Goal: Information Seeking & Learning: Learn about a topic

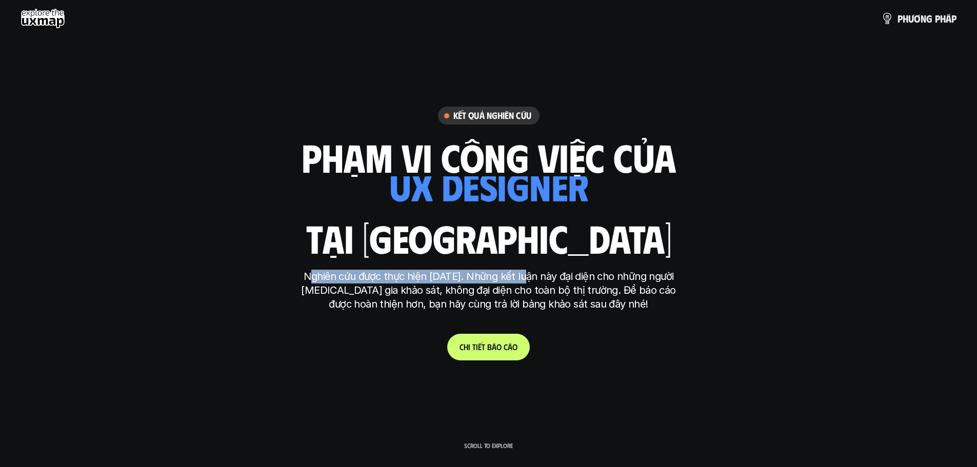
drag, startPoint x: 303, startPoint y: 275, endPoint x: 524, endPoint y: 274, distance: 220.5
click at [524, 274] on p "Nghiên cứu được thực hiện [DATE]. Những kết luận này đại diện cho những người […" at bounding box center [488, 291] width 385 height 42
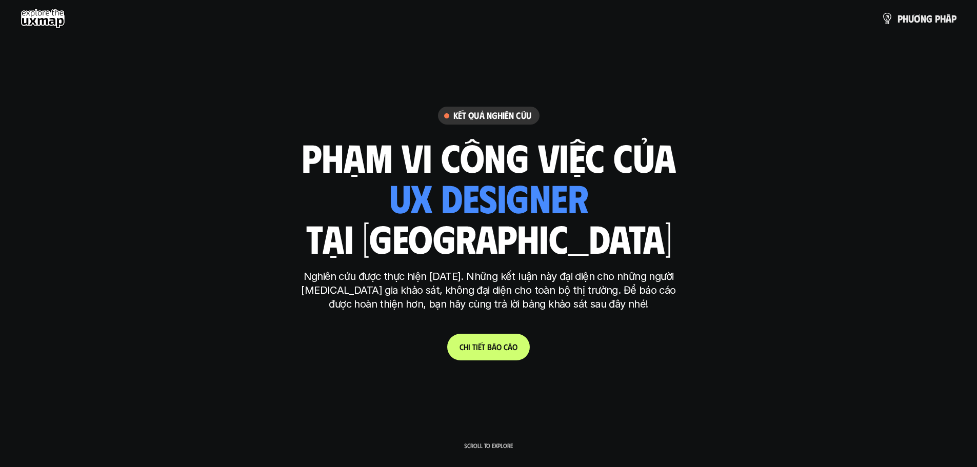
click at [652, 275] on p "Nghiên cứu được thực hiện [DATE]. Những kết luận này đại diện cho những người […" at bounding box center [488, 291] width 385 height 42
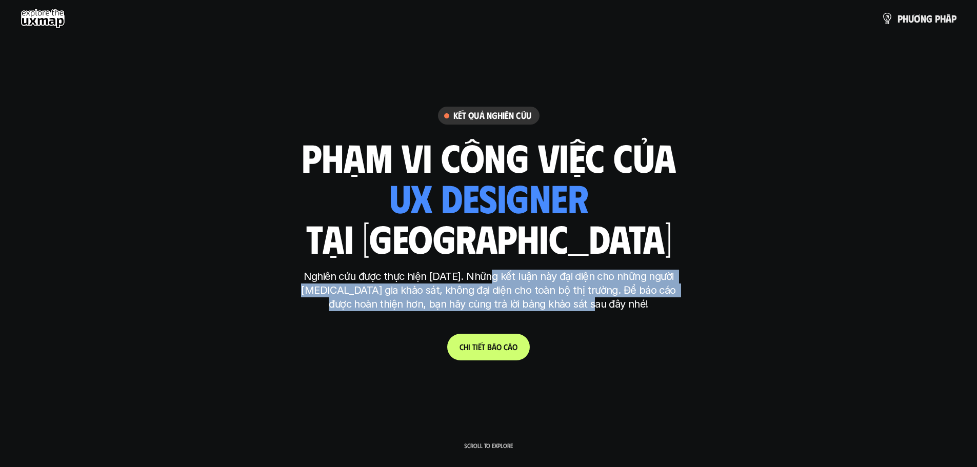
drag, startPoint x: 489, startPoint y: 275, endPoint x: 606, endPoint y: 300, distance: 119.0
click at [606, 300] on p "Nghiên cứu được thực hiện [DATE]. Những kết luận này đại diện cho những người […" at bounding box center [488, 291] width 385 height 42
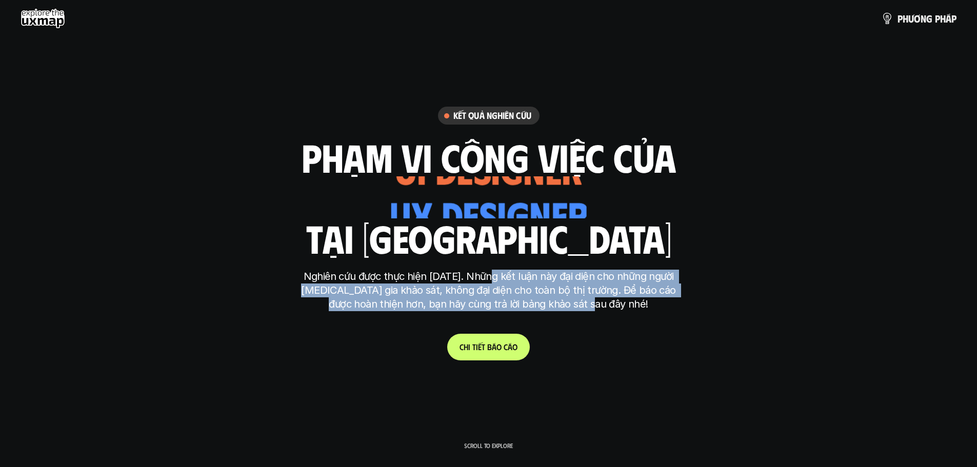
click at [552, 291] on p "Nghiên cứu được thực hiện [DATE]. Những kết luận này đại diện cho những người […" at bounding box center [488, 291] width 385 height 42
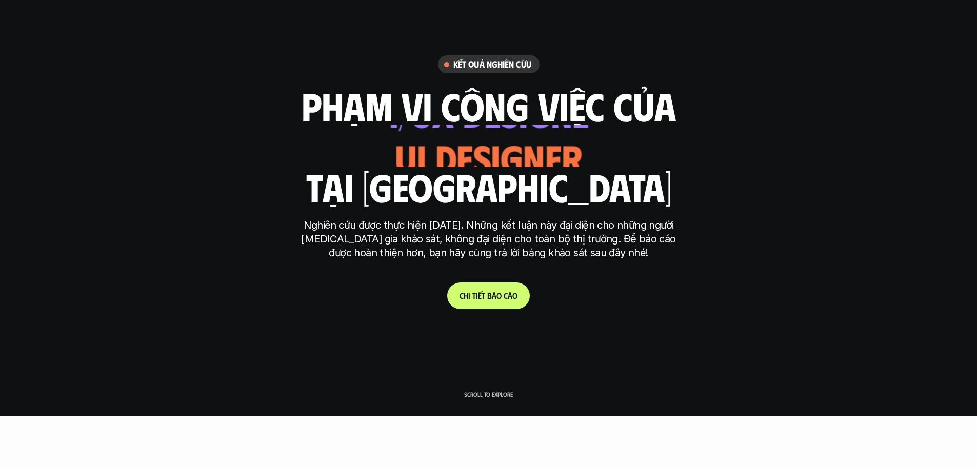
scroll to position [103, 0]
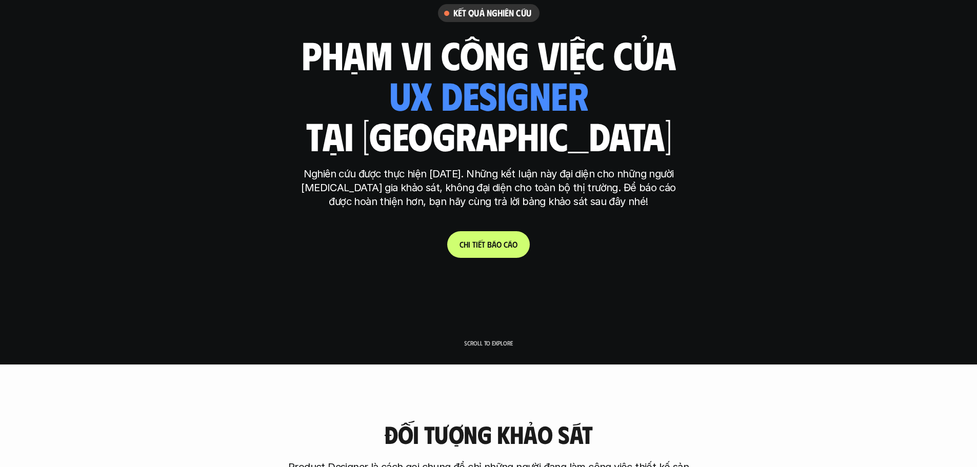
click at [477, 250] on link "C h i t i ế t b á o c á o" at bounding box center [488, 244] width 83 height 27
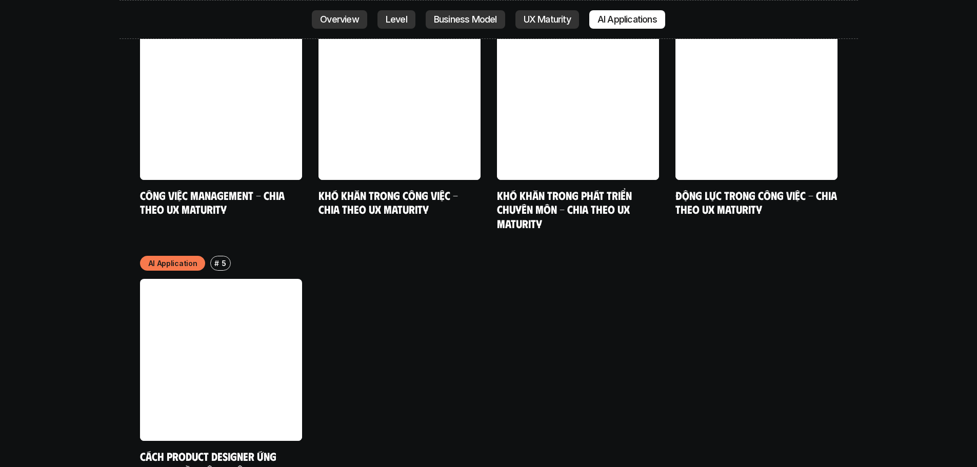
scroll to position [5401, 0]
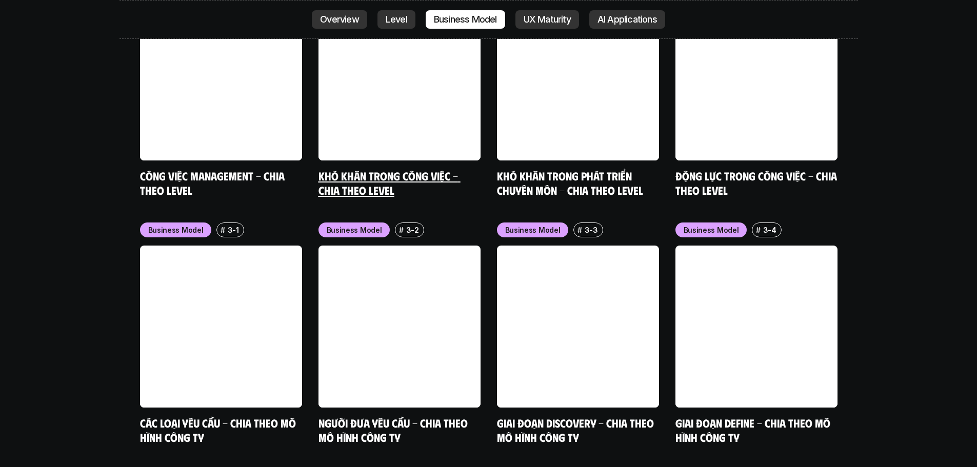
scroll to position [4067, 0]
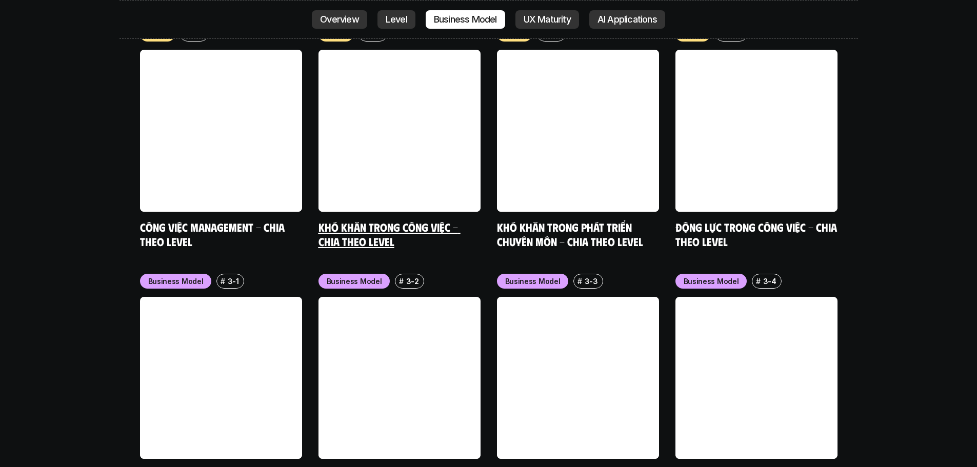
click at [403, 50] on link at bounding box center [399, 131] width 162 height 162
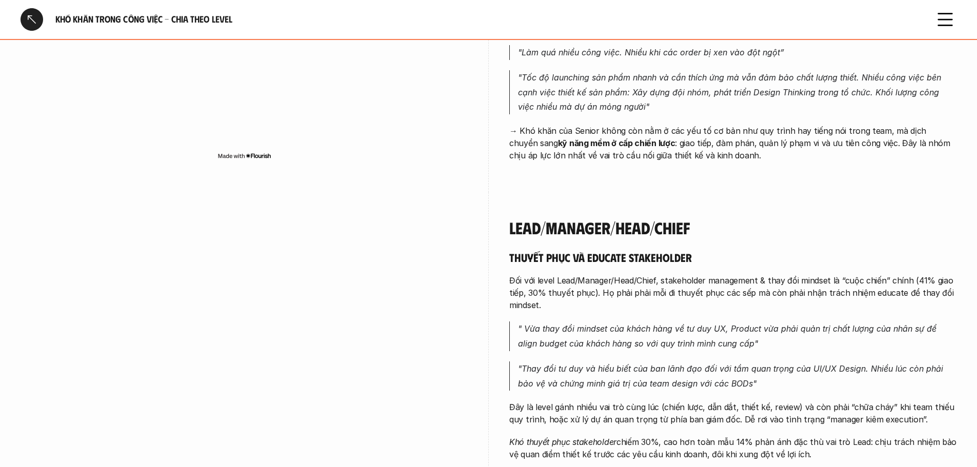
scroll to position [2615, 0]
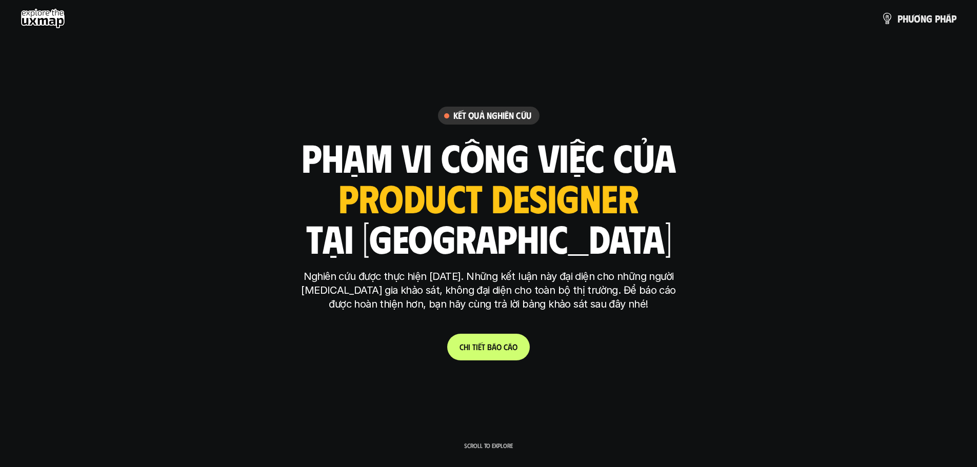
drag, startPoint x: 493, startPoint y: 203, endPoint x: 346, endPoint y: 197, distance: 147.8
click at [346, 197] on div "phạm vi công việc của ui designer ui/ux designer product designer [DEMOGRAPHIC_…" at bounding box center [489, 197] width 374 height 120
click at [473, 193] on div "ui designer ui/ux designer product designer UX designer ui designer" at bounding box center [488, 197] width 300 height 42
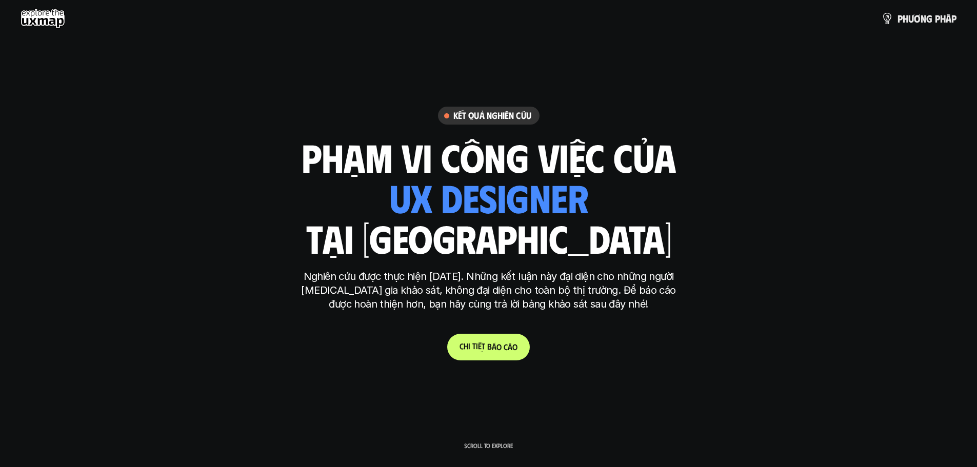
click at [476, 352] on link "C h i t i ế t b á o c á o" at bounding box center [488, 347] width 83 height 27
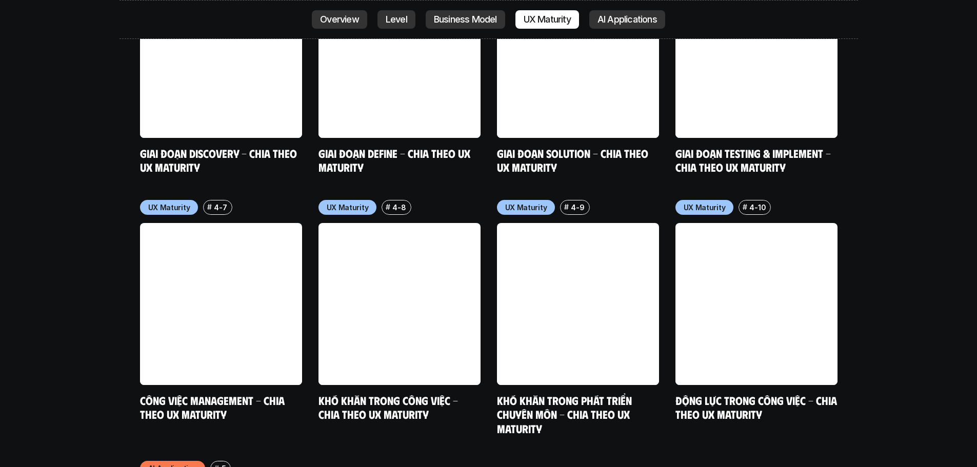
scroll to position [5349, 0]
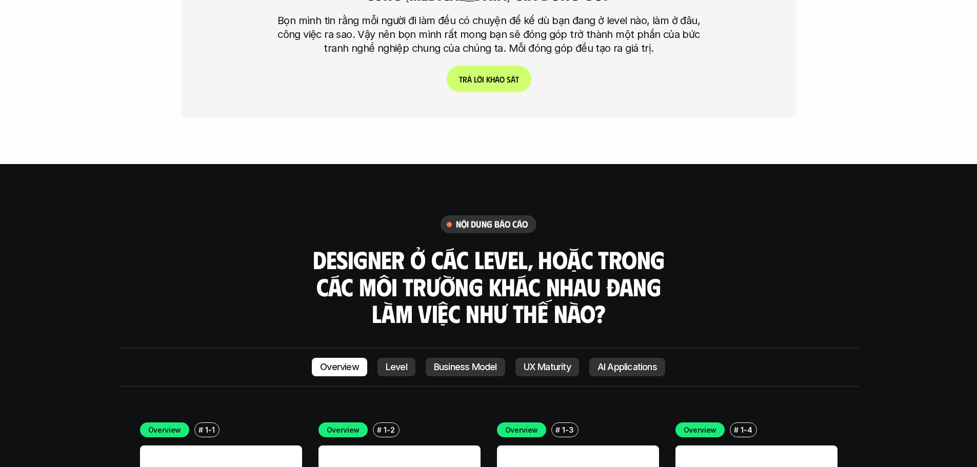
scroll to position [2837, 0]
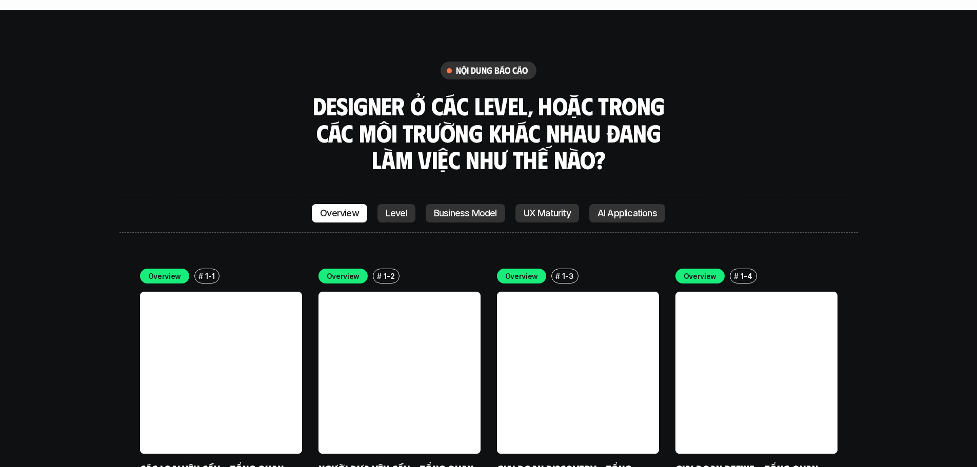
click at [220, 462] on link "Các loại yêu cầu - Tổng quan" at bounding box center [212, 469] width 144 height 14
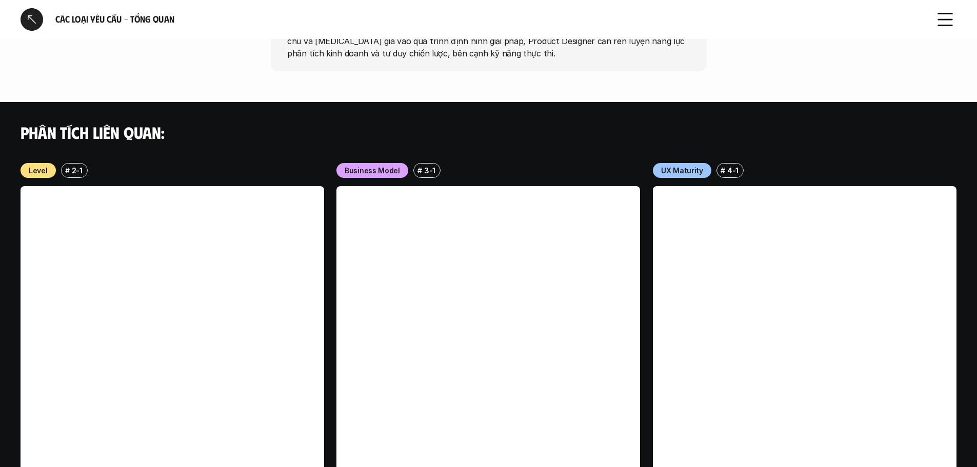
scroll to position [1013, 0]
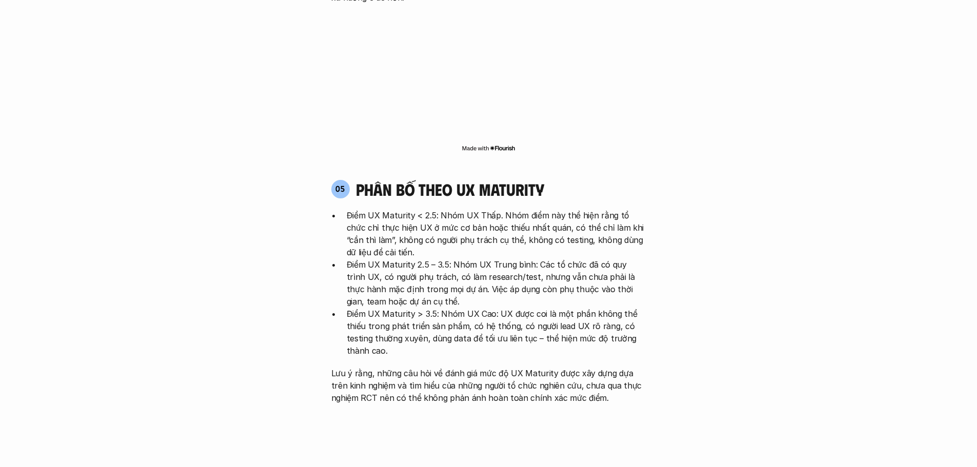
scroll to position [2051, 0]
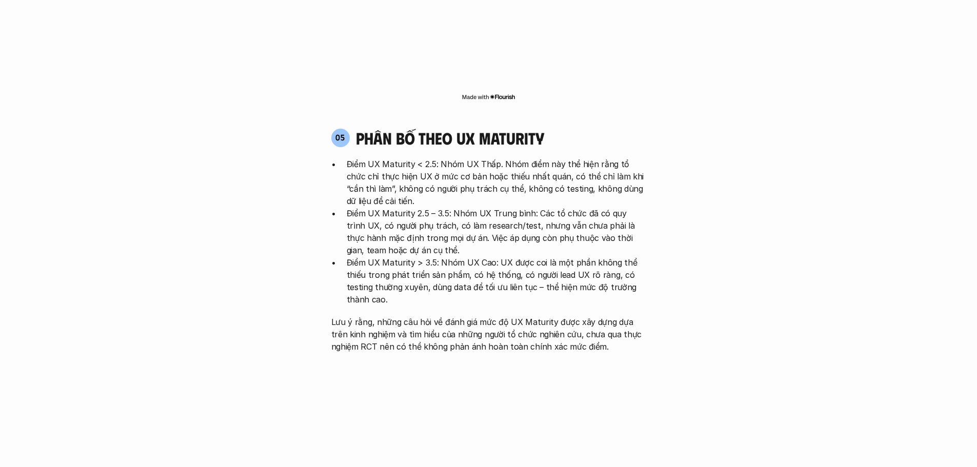
click at [396, 158] on p "Điểm UX Maturity < 2.5: Nhóm UX Thấp. Nhóm điểm này thể hiện rằng tổ chức chỉ t…" at bounding box center [496, 182] width 299 height 49
click at [463, 158] on p "Điểm UX Maturity < 2.5: Nhóm UX Thấp. Nhóm điểm này thể hiện rằng tổ chức chỉ t…" at bounding box center [496, 182] width 299 height 49
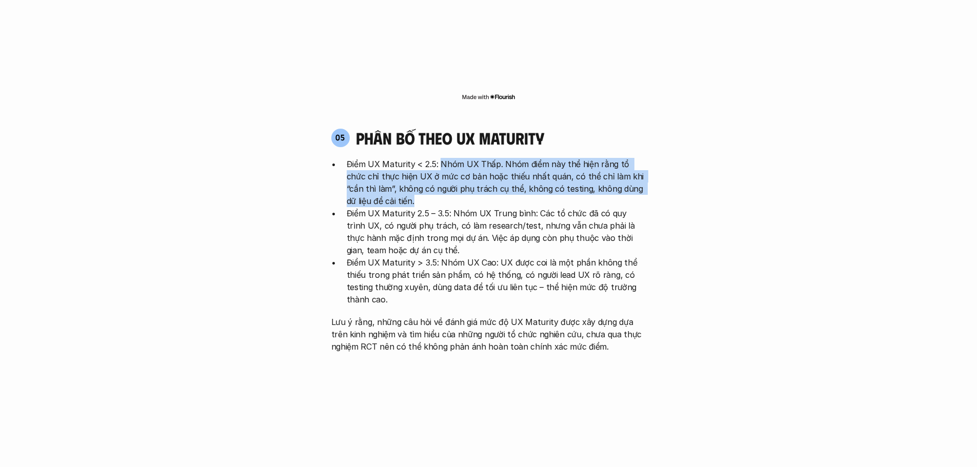
drag, startPoint x: 441, startPoint y: 106, endPoint x: 631, endPoint y: 143, distance: 193.8
click at [631, 158] on p "Điểm UX Maturity < 2.5: Nhóm UX Thấp. Nhóm điểm này thể hiện rằng tổ chức chỉ t…" at bounding box center [496, 182] width 299 height 49
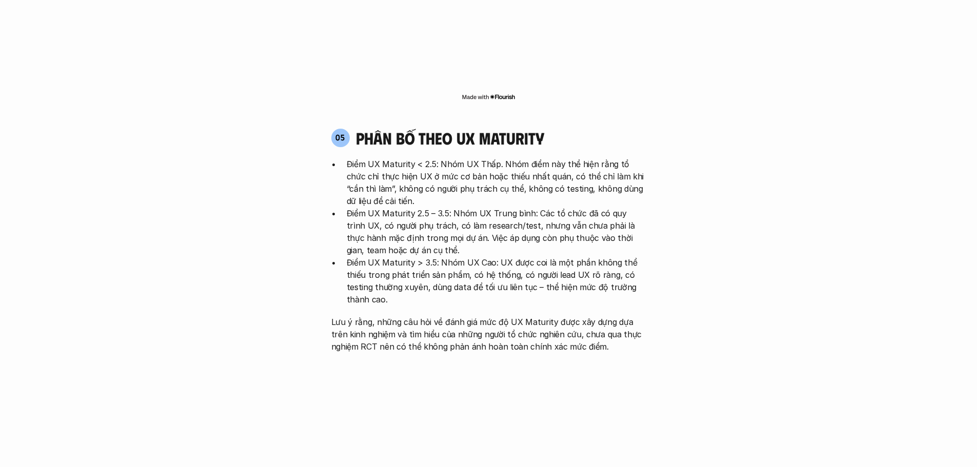
click at [515, 207] on p "Điểm UX Maturity 2.5 – 3.5: Nhóm UX Trung bình: Các tổ chức đã có quy trình UX,…" at bounding box center [496, 231] width 299 height 49
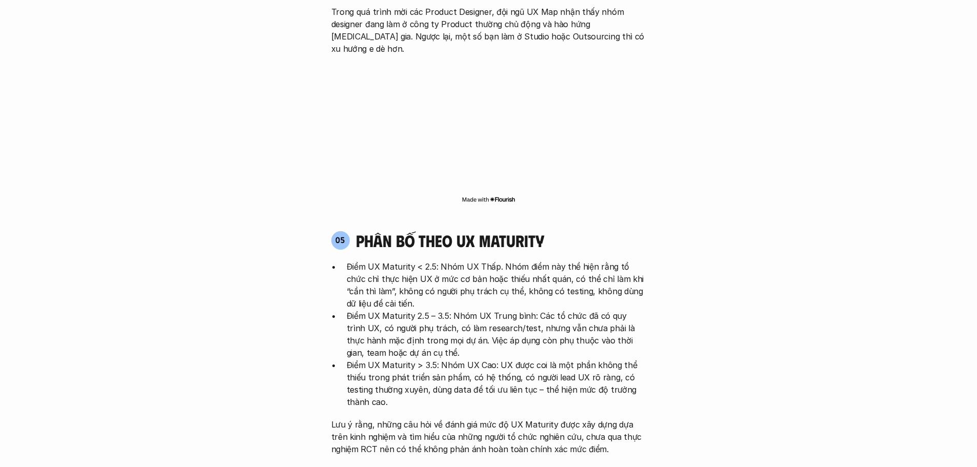
scroll to position [2000, 0]
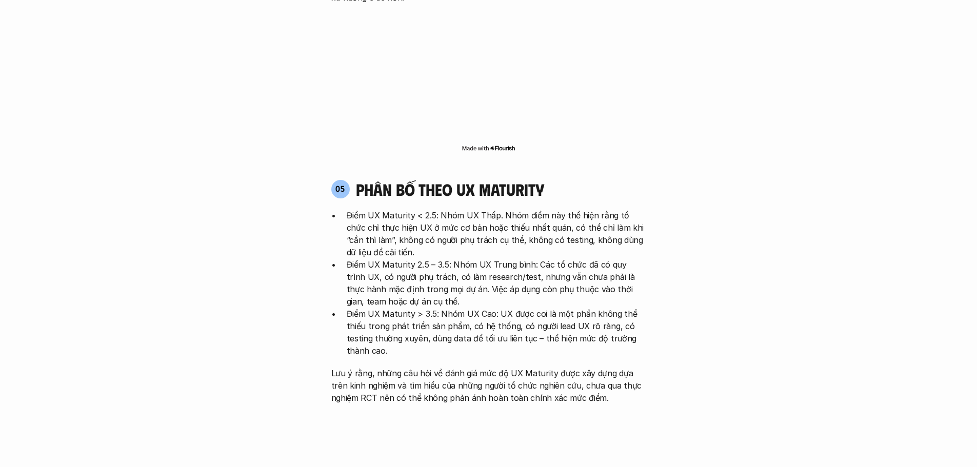
click at [386, 209] on p "Điểm UX Maturity < 2.5: Nhóm UX Thấp. Nhóm điểm này thể hiện rằng tổ chức chỉ t…" at bounding box center [496, 233] width 299 height 49
drag, startPoint x: 459, startPoint y: 128, endPoint x: 579, endPoint y: 129, distance: 119.5
click at [579, 179] on div "05 phân bố theo ux maturity" at bounding box center [488, 188] width 315 height 19
drag, startPoint x: 431, startPoint y: 252, endPoint x: 633, endPoint y: 266, distance: 202.0
click at [535, 308] on p "Điểm UX Maturity > 3.5: Nhóm UX Cao: UX được coi là một phần không thể thiếu tr…" at bounding box center [496, 332] width 299 height 49
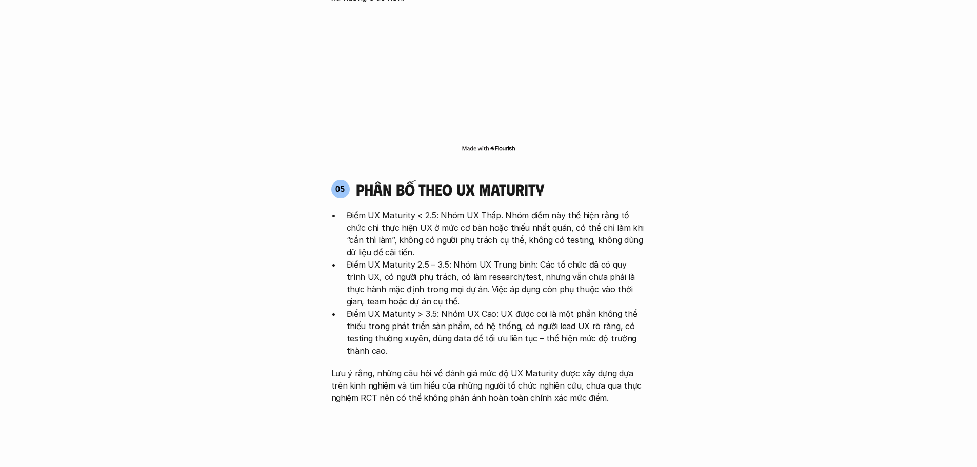
click at [634, 308] on p "Điểm UX Maturity > 3.5: Nhóm UX Cao: UX được coi là một phần không thể thiếu tr…" at bounding box center [496, 332] width 299 height 49
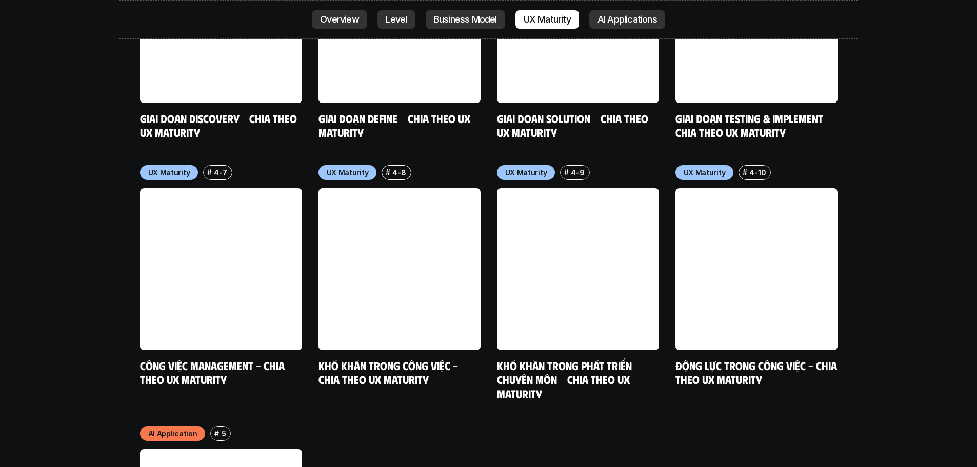
scroll to position [5538, 0]
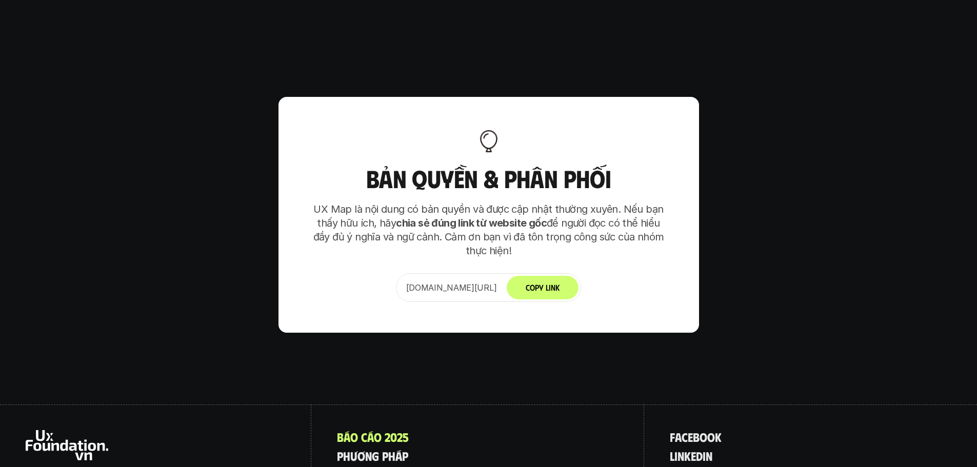
scroll to position [5999, 0]
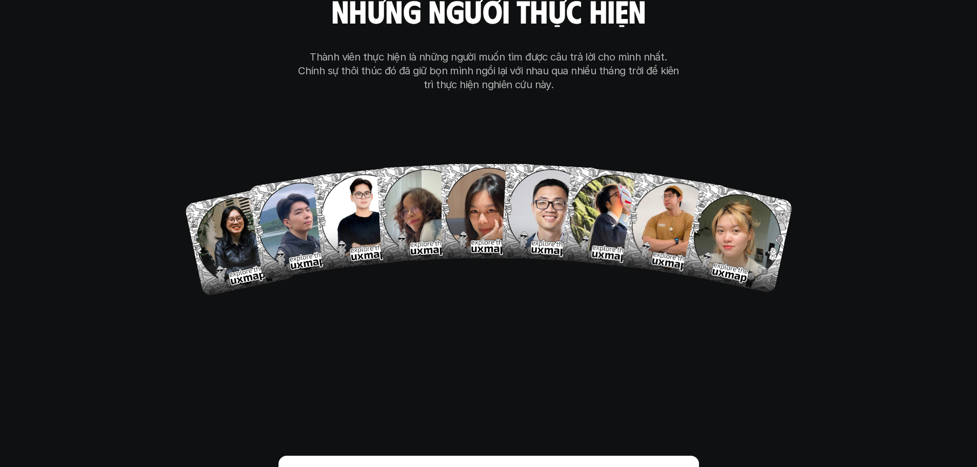
click at [679, 314] on div "our team những người thực hiện Thành viên thực hiện là những người muốn tìm đượ…" at bounding box center [488, 126] width 513 height 516
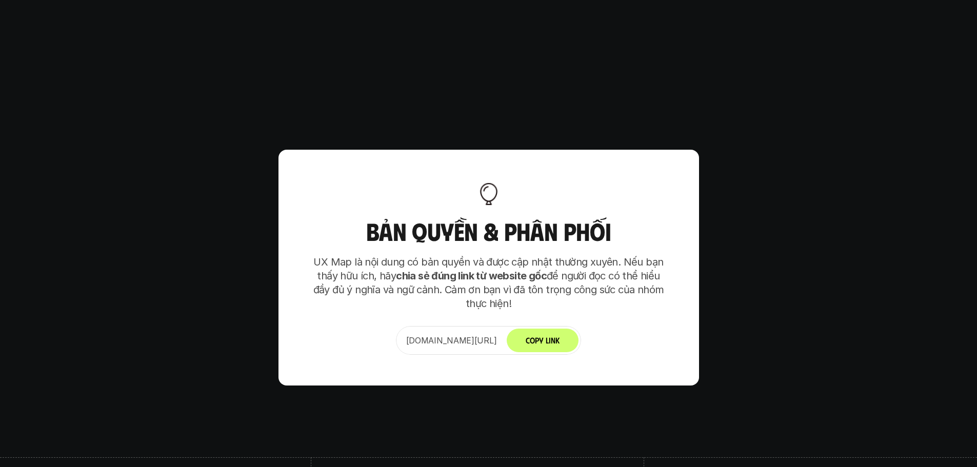
scroll to position [6203, 0]
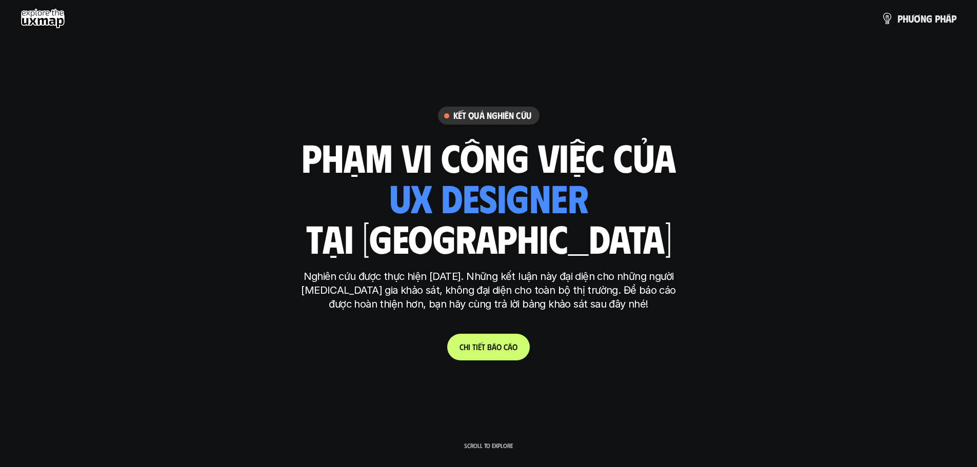
scroll to position [6203, 0]
